Goal: Task Accomplishment & Management: Use online tool/utility

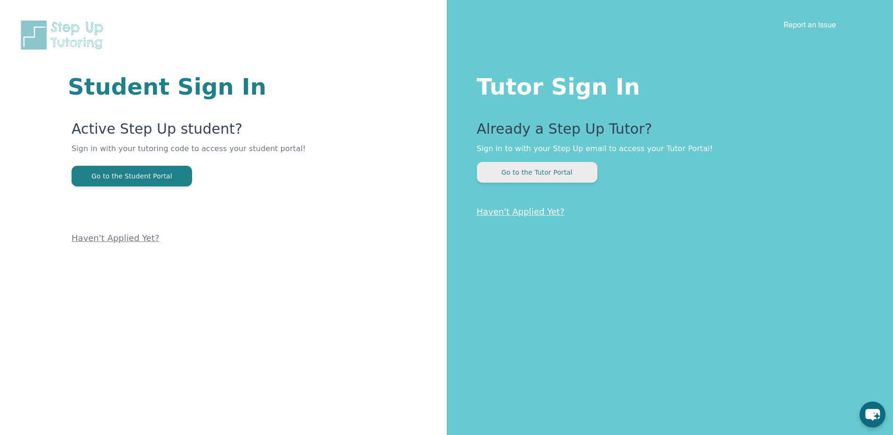
click at [527, 175] on button "Go to the Tutor Portal" at bounding box center [537, 172] width 120 height 21
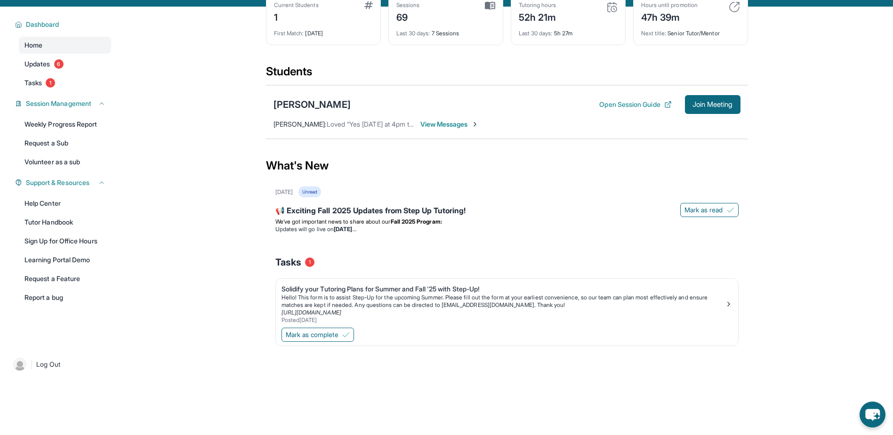
scroll to position [60, 0]
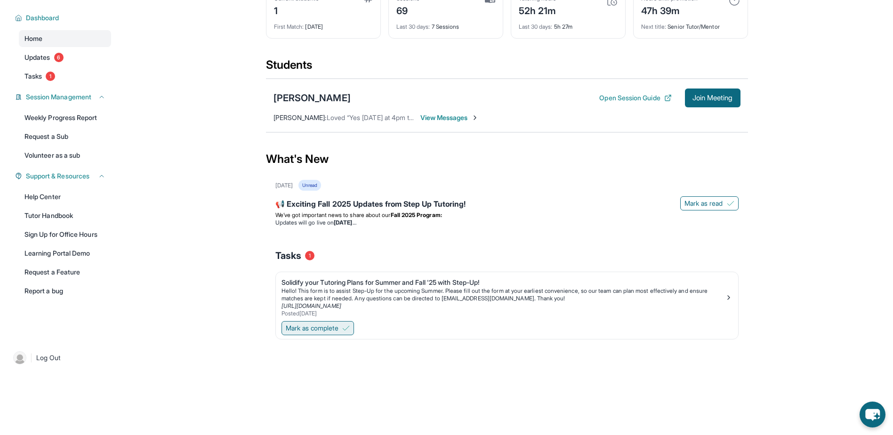
click at [329, 328] on span "Mark as complete" at bounding box center [312, 327] width 53 height 9
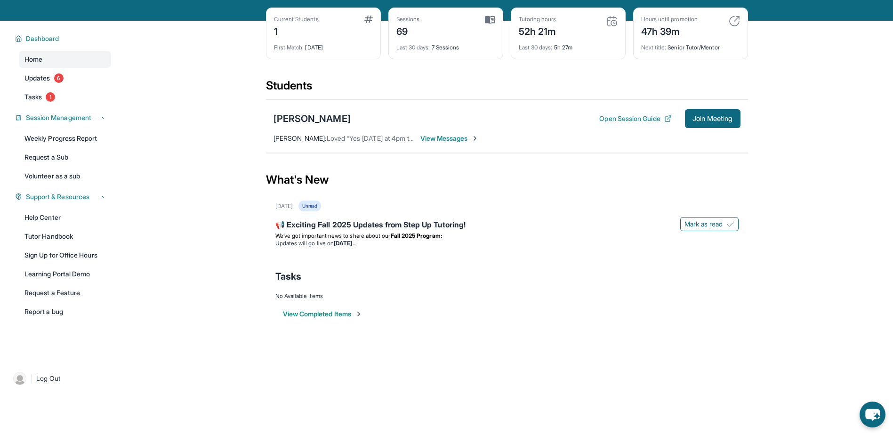
scroll to position [0, 0]
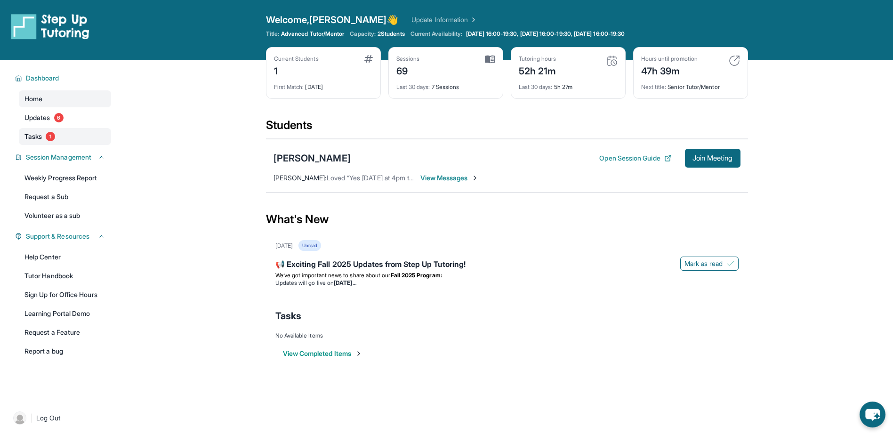
click at [71, 137] on link "Tasks 1" at bounding box center [65, 136] width 92 height 17
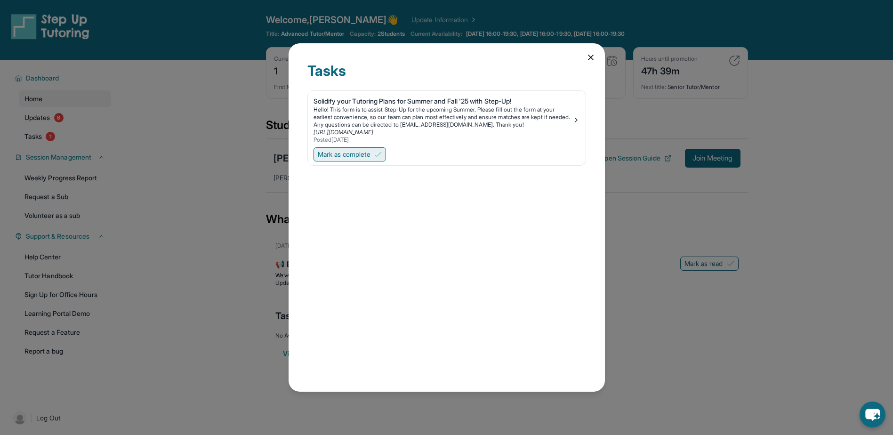
click at [357, 154] on span "Mark as complete" at bounding box center [344, 154] width 53 height 9
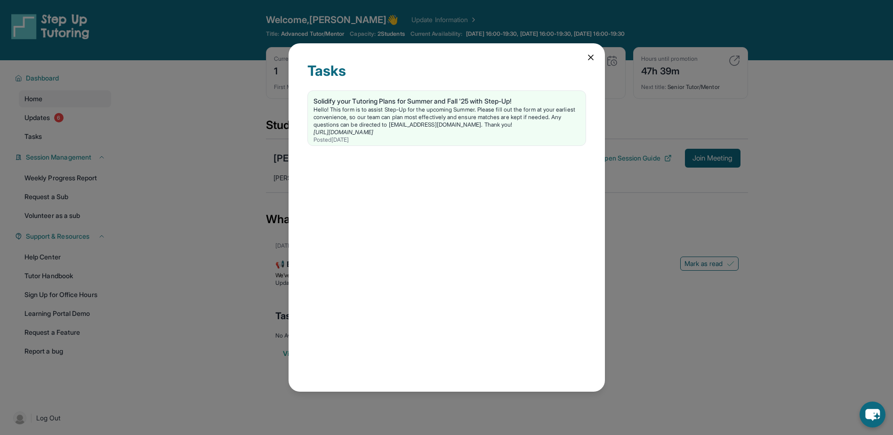
click at [586, 55] on icon at bounding box center [590, 57] width 9 height 9
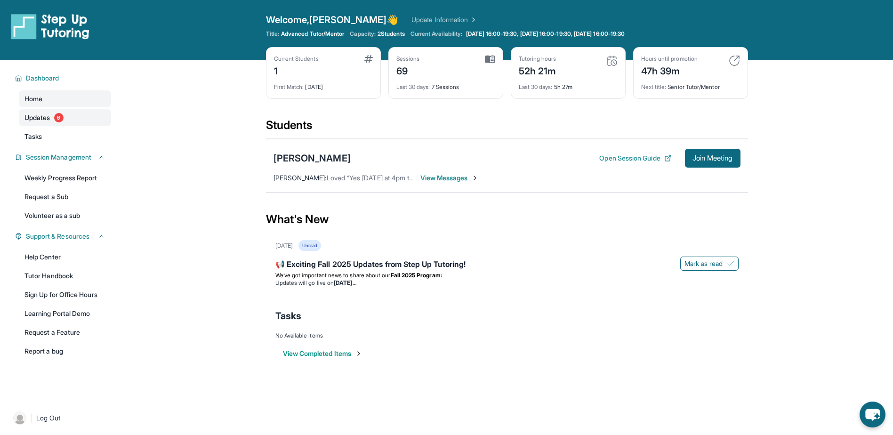
click at [73, 116] on link "Updates 6" at bounding box center [65, 117] width 92 height 17
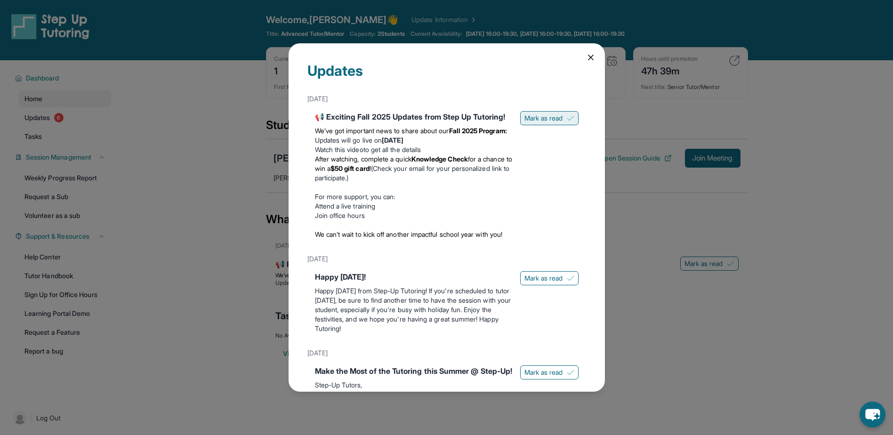
click at [567, 119] on img at bounding box center [571, 118] width 8 height 8
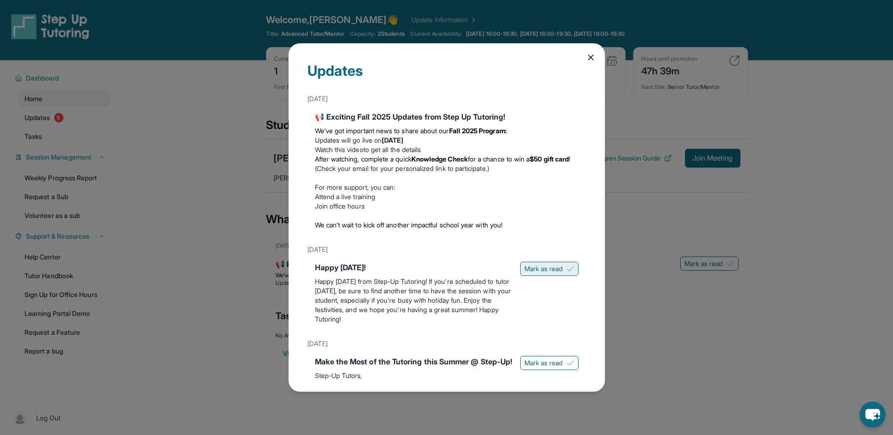
click at [538, 263] on button "Mark as read" at bounding box center [549, 269] width 58 height 14
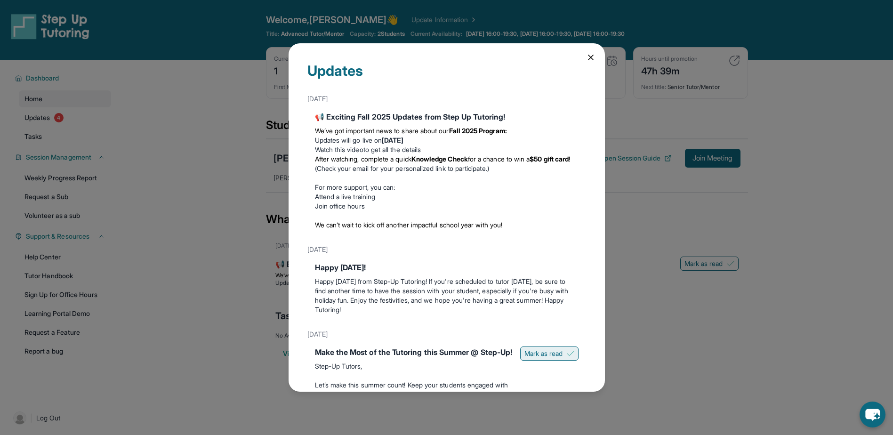
click at [537, 353] on span "Mark as read" at bounding box center [543, 353] width 39 height 9
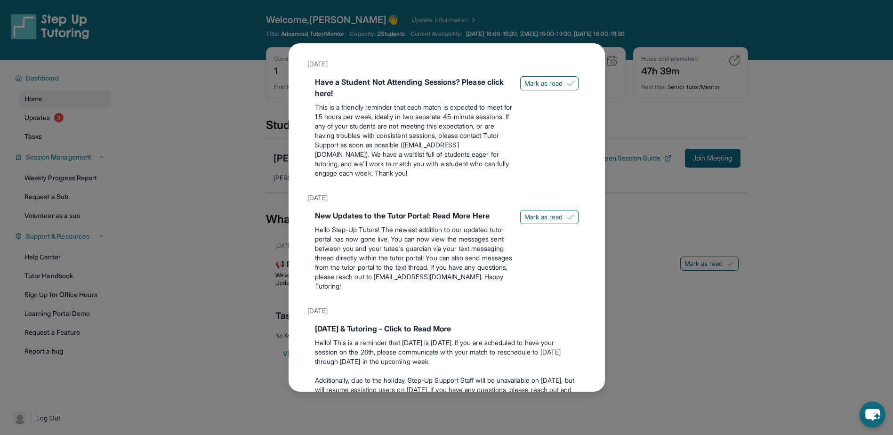
scroll to position [612, 0]
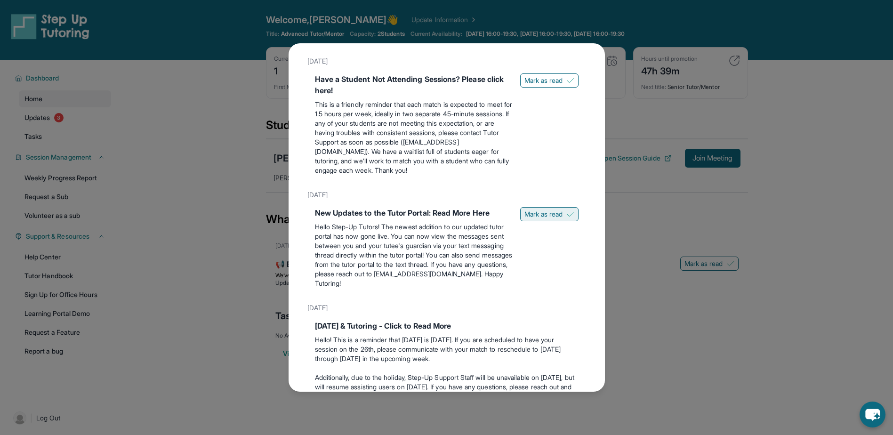
click at [545, 219] on span "Mark as read" at bounding box center [543, 213] width 39 height 9
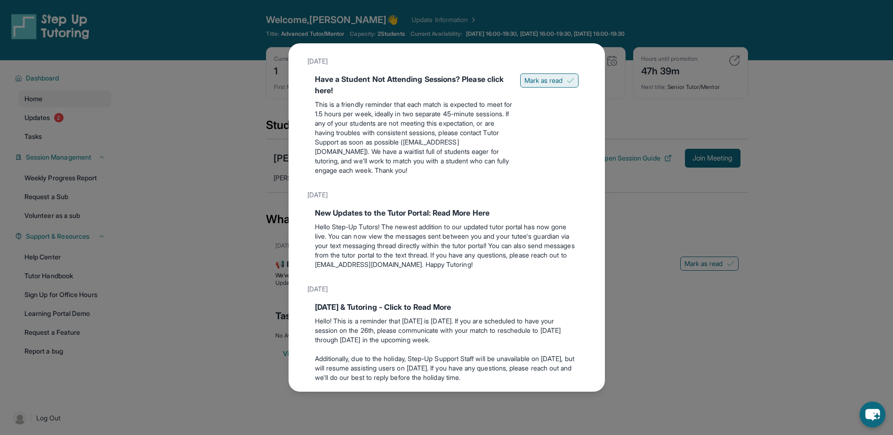
click at [525, 88] on button "Mark as read" at bounding box center [549, 80] width 58 height 14
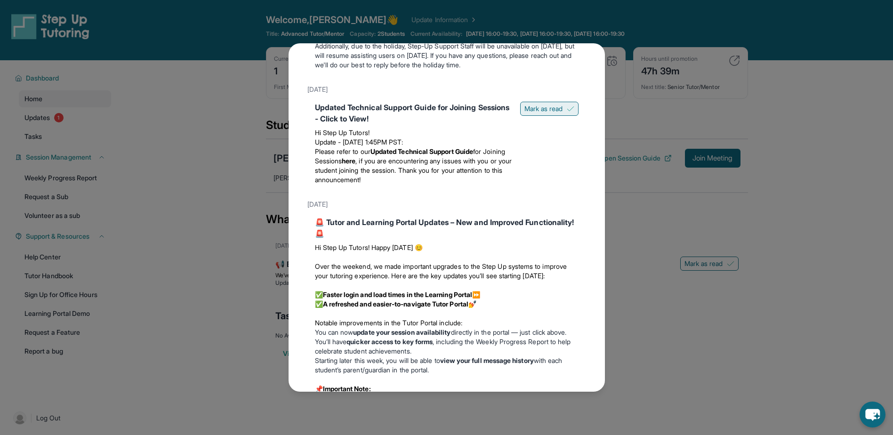
click at [557, 115] on button "Mark as read" at bounding box center [549, 109] width 58 height 14
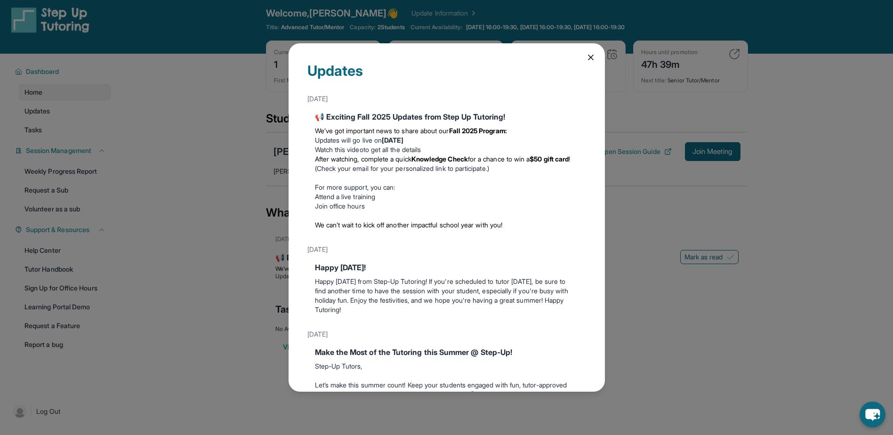
scroll to position [0, 0]
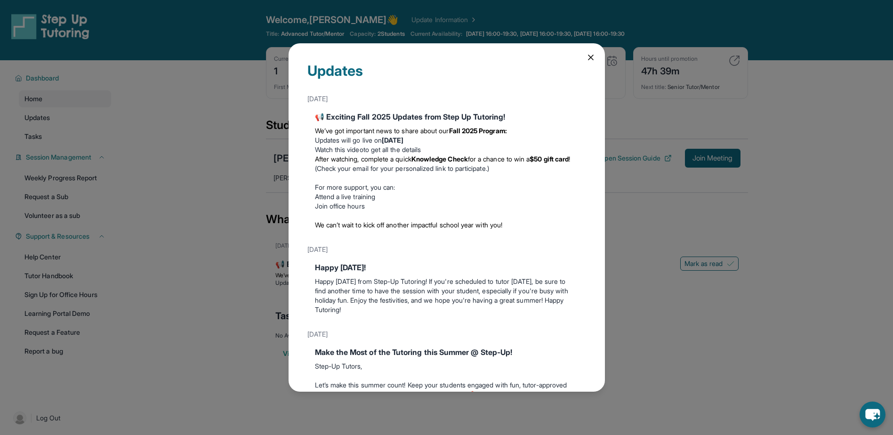
click at [586, 56] on icon at bounding box center [590, 57] width 9 height 9
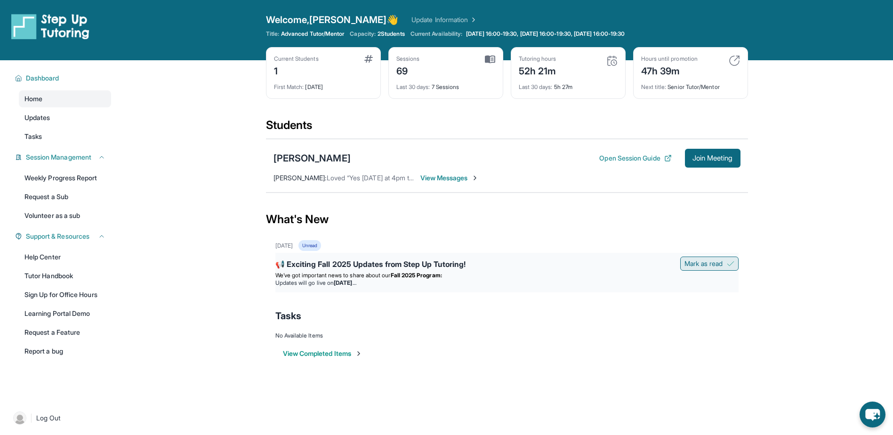
click at [723, 266] on button "Mark as read" at bounding box center [709, 264] width 58 height 14
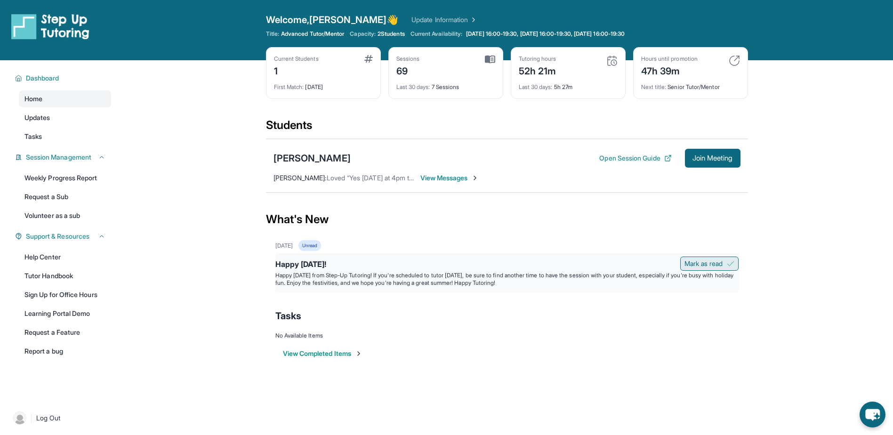
click at [715, 267] on span "Mark as read" at bounding box center [703, 263] width 39 height 9
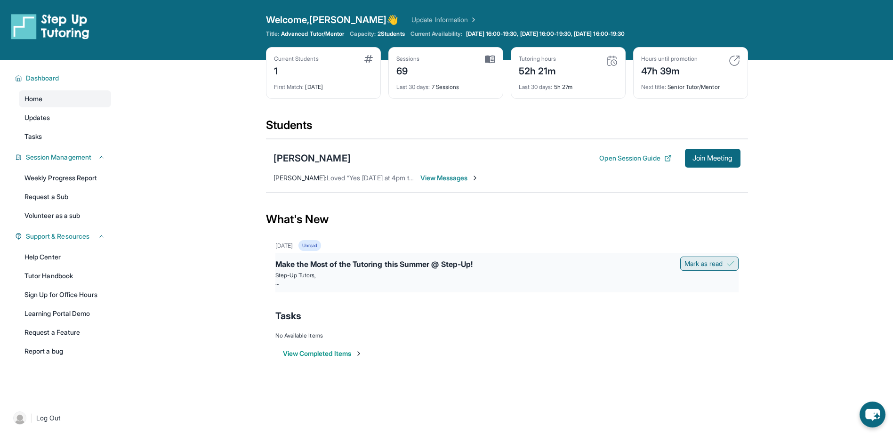
click at [715, 266] on span "Mark as read" at bounding box center [703, 263] width 39 height 9
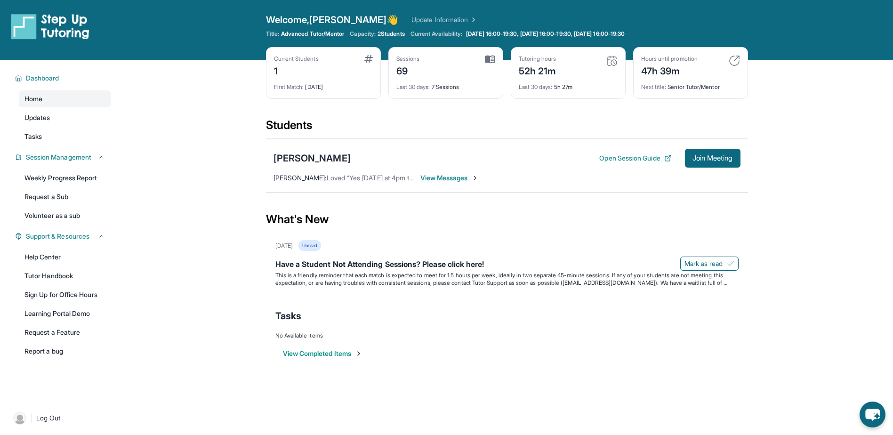
click at [715, 266] on span "Mark as read" at bounding box center [703, 263] width 39 height 9
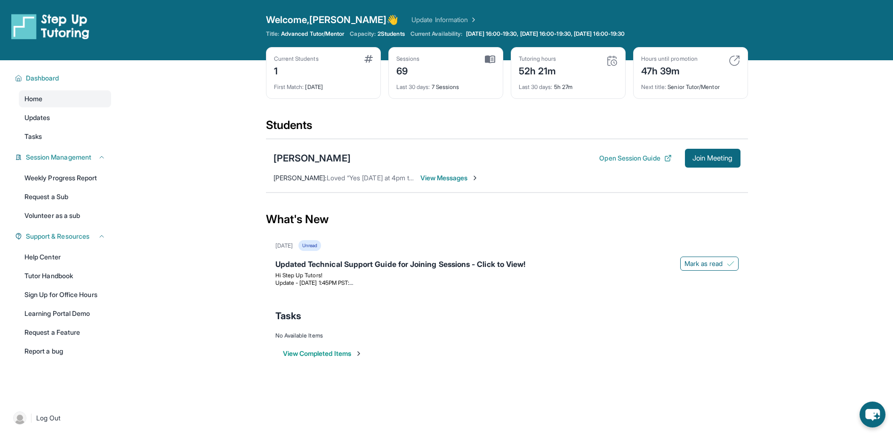
click at [715, 266] on span "Mark as read" at bounding box center [703, 263] width 39 height 9
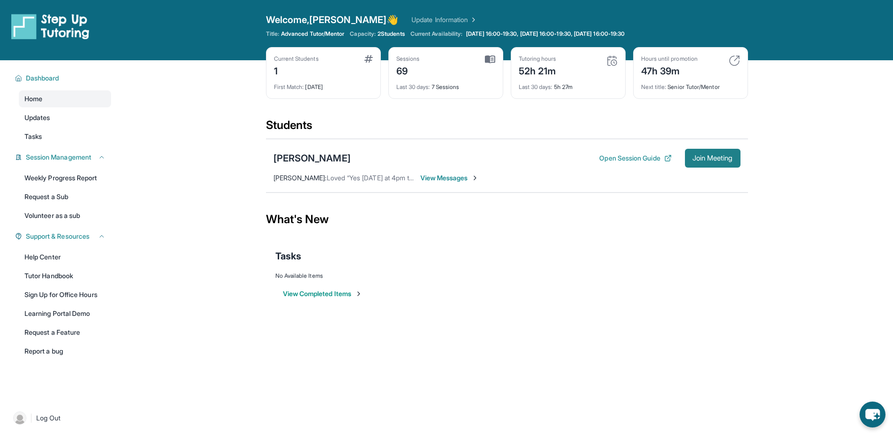
click at [725, 160] on span "Join Meeting" at bounding box center [712, 158] width 40 height 6
click at [717, 155] on span "Join Meeting" at bounding box center [712, 158] width 40 height 6
